Goal: Information Seeking & Learning: Learn about a topic

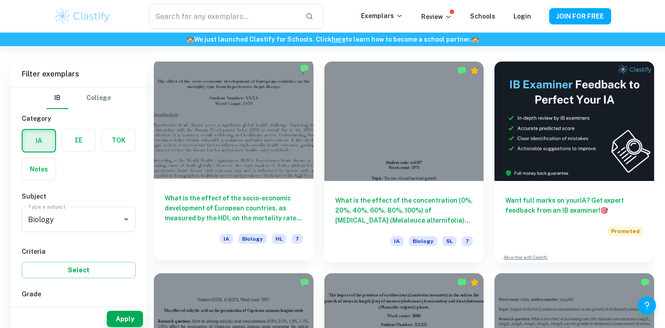
scroll to position [251, 0]
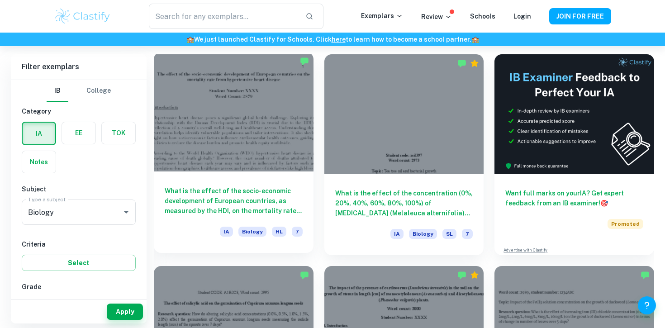
click at [259, 147] on div at bounding box center [234, 111] width 160 height 119
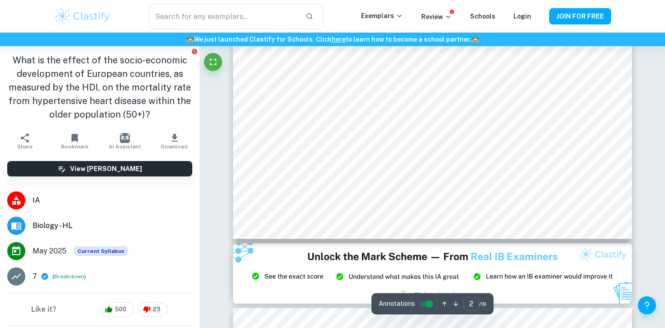
scroll to position [961, 0]
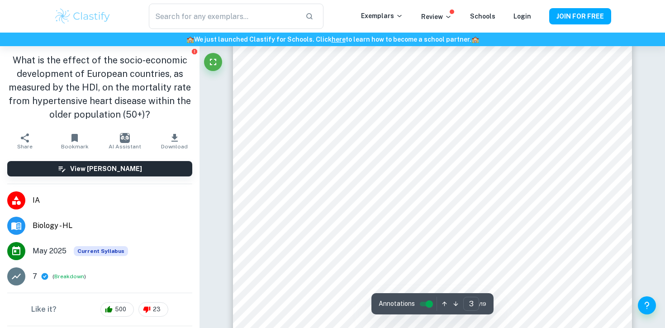
type input "4"
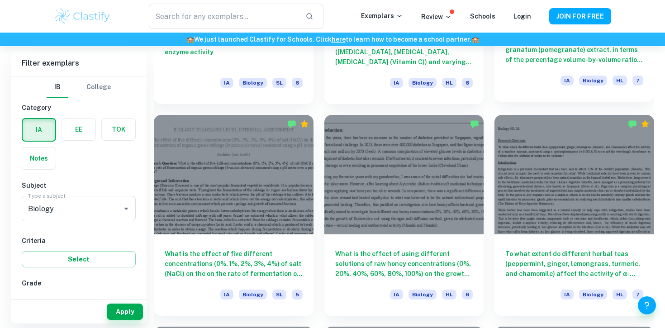
scroll to position [1041, 0]
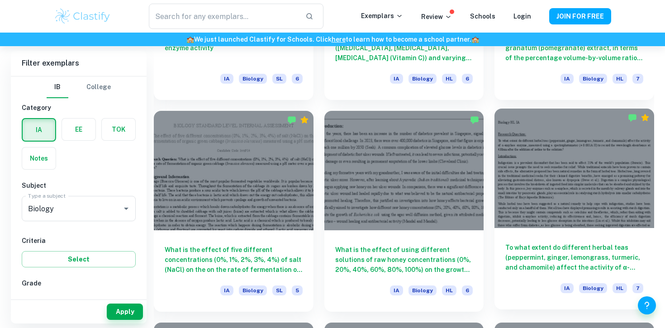
click at [596, 212] on div at bounding box center [574, 168] width 160 height 119
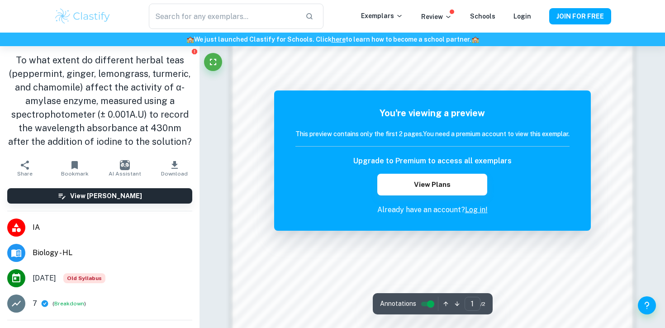
scroll to position [826, 0]
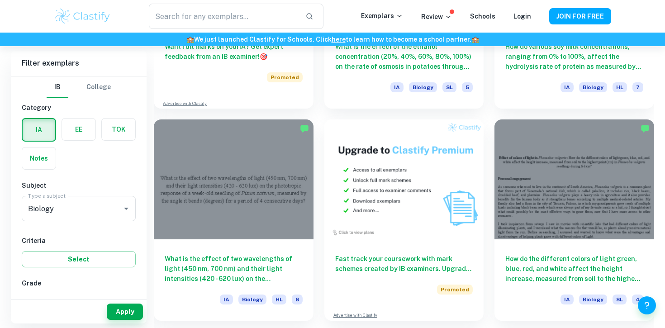
scroll to position [1682, 0]
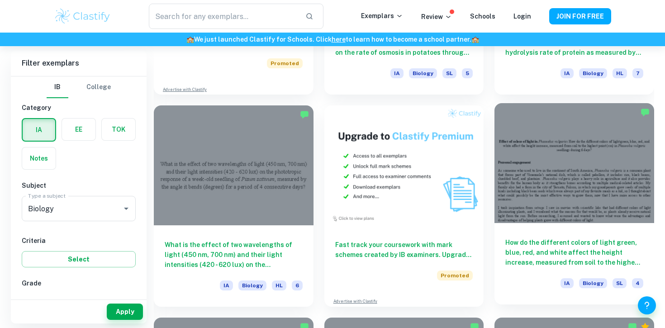
click at [587, 255] on h6 "How do the different colors of light green, blue, red, and white affect the hei…" at bounding box center [574, 252] width 138 height 30
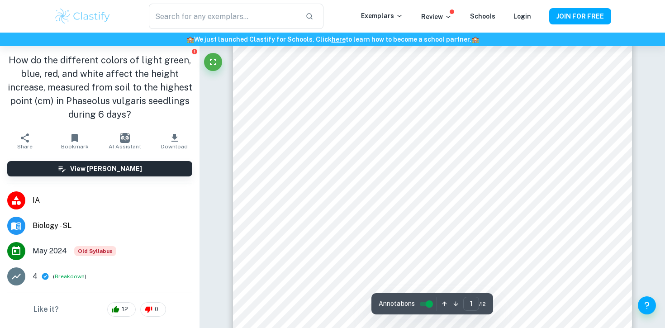
scroll to position [57, 0]
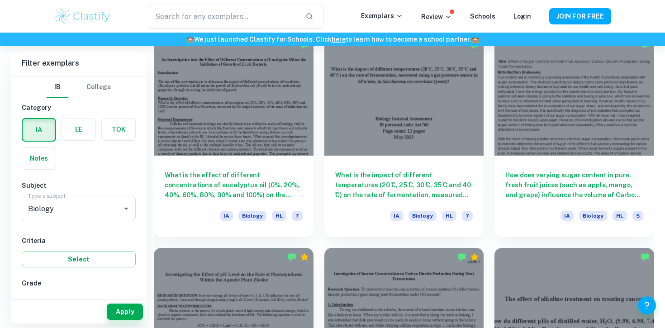
scroll to position [2174, 0]
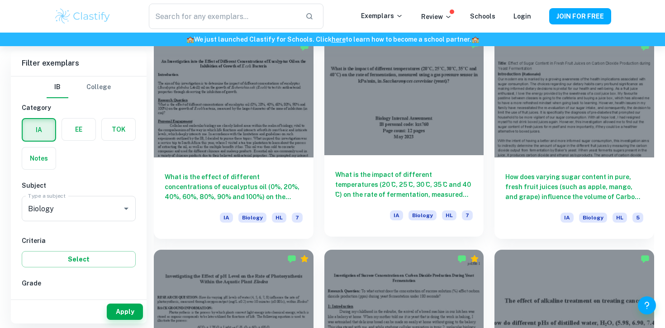
click at [415, 172] on h6 "What is the impact of different temperatures (20 ̊C, 25 ̊C, 30 ̊C, 35 ̊C and 40…" at bounding box center [404, 185] width 138 height 30
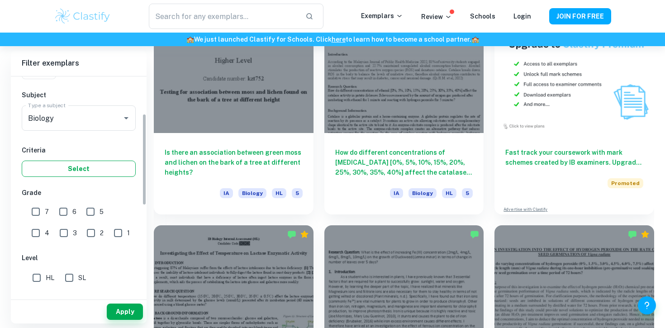
scroll to position [90, 0]
click at [37, 217] on input "7" at bounding box center [36, 212] width 18 height 18
checkbox input "true"
click at [32, 275] on input "HL" at bounding box center [37, 278] width 18 height 18
checkbox input "true"
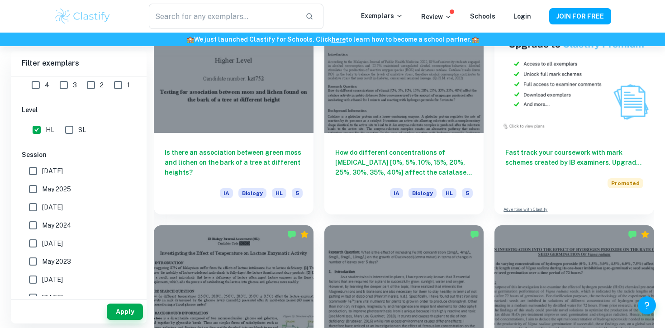
scroll to position [2966, 0]
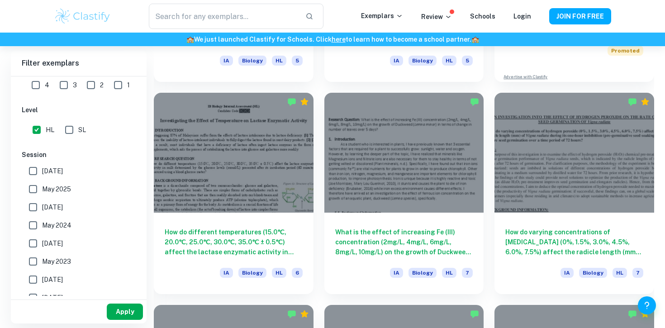
click at [118, 309] on button "Apply" at bounding box center [125, 311] width 36 height 16
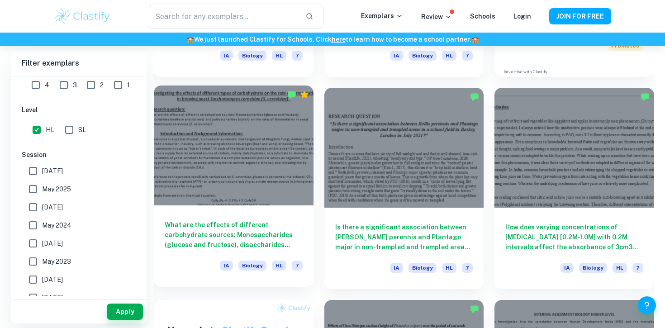
scroll to position [3822, 0]
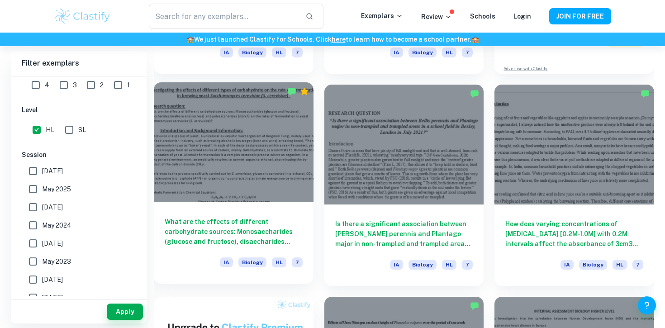
click at [268, 169] on div at bounding box center [234, 141] width 160 height 119
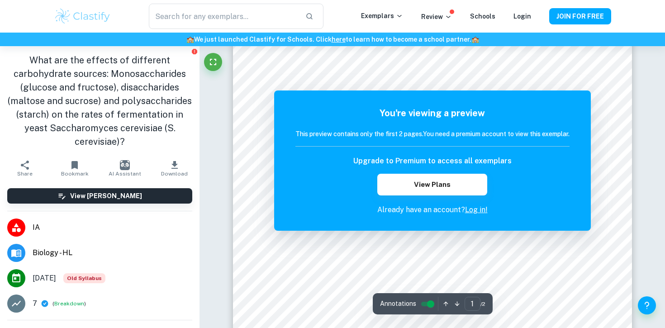
scroll to position [109, 0]
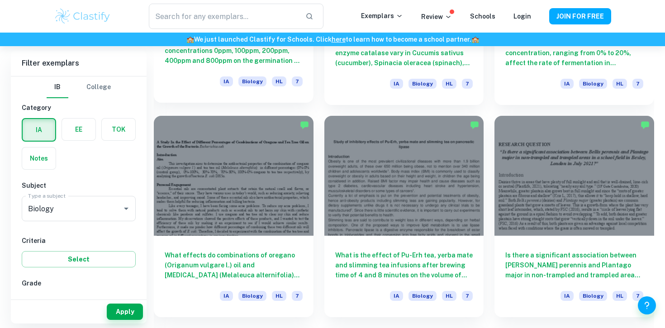
scroll to position [2122, 0]
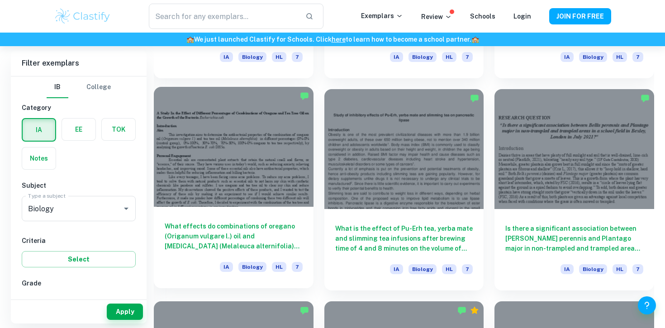
click at [248, 204] on div at bounding box center [234, 146] width 160 height 119
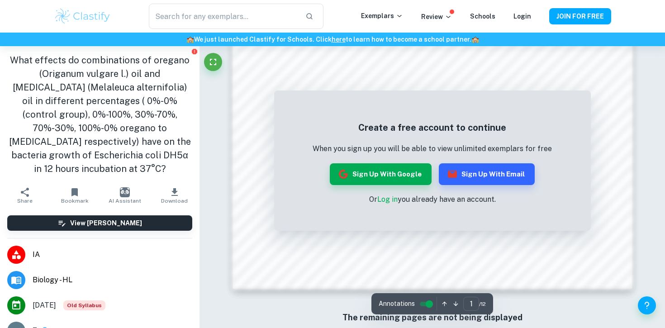
scroll to position [921, 0]
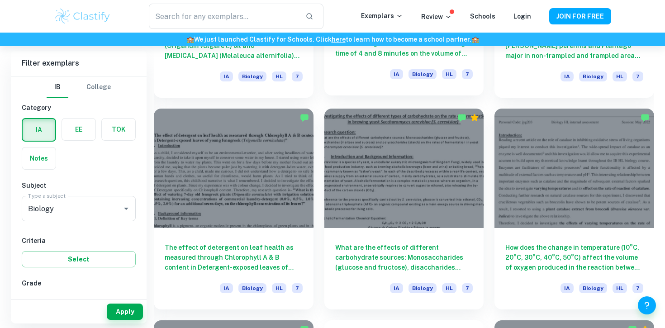
scroll to position [2316, 0]
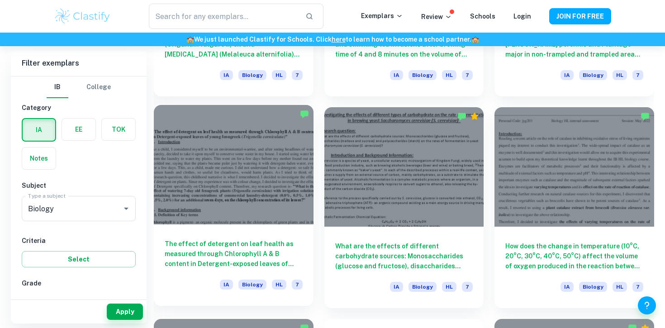
click at [226, 180] on div at bounding box center [234, 164] width 160 height 119
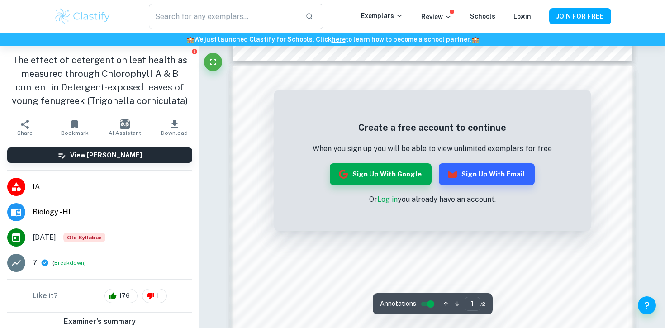
scroll to position [569, 0]
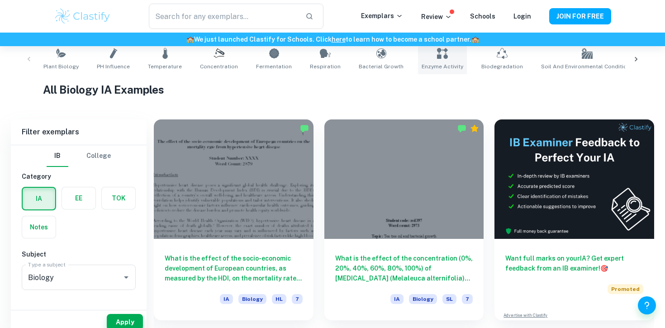
scroll to position [195, 0]
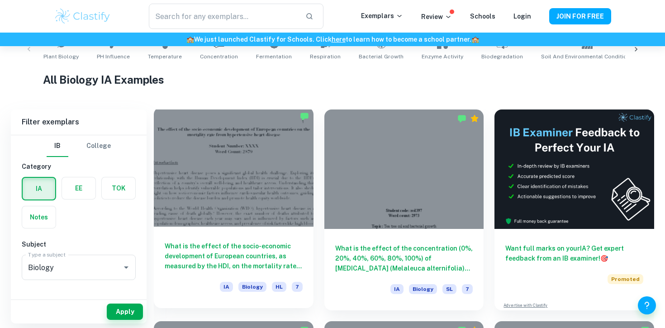
click at [237, 252] on h6 "What is the effect of the socio-economic development of European countries, as …" at bounding box center [234, 256] width 138 height 30
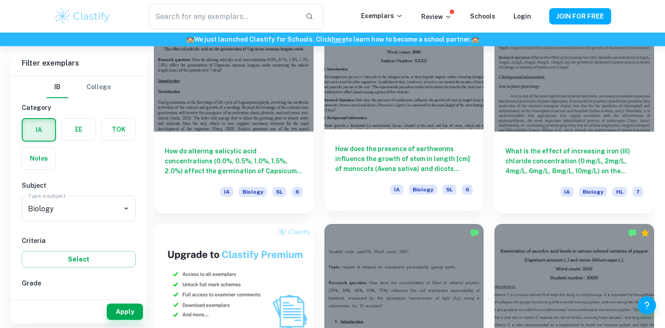
scroll to position [514, 0]
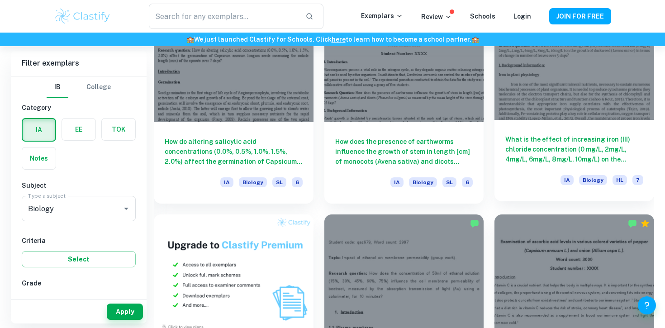
click at [593, 146] on h6 "What is the effect of increasing iron (III) chloride concentration (0 mg/L, 2mg…" at bounding box center [574, 149] width 138 height 30
